Goal: Information Seeking & Learning: Learn about a topic

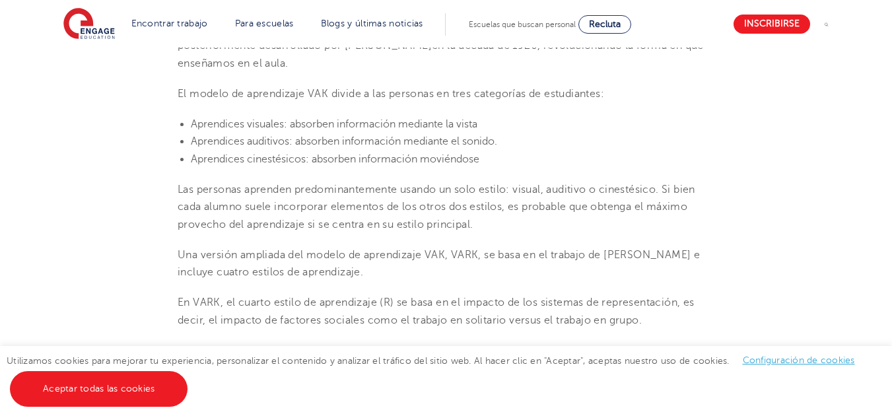
scroll to position [502, 0]
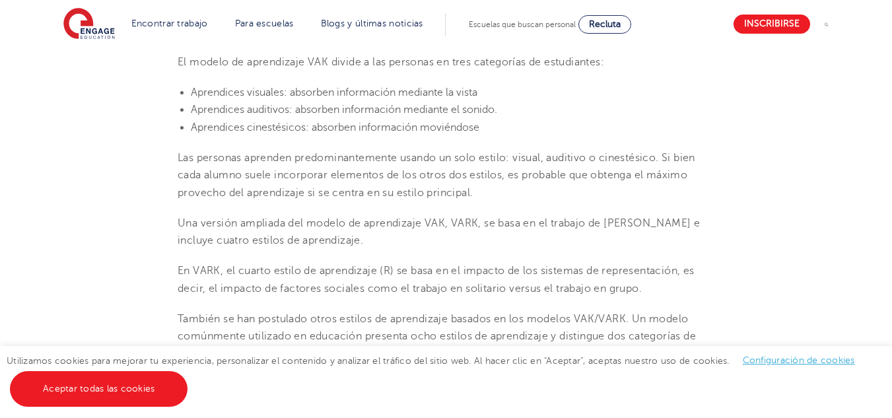
scroll to position [531, 0]
